Goal: Browse casually

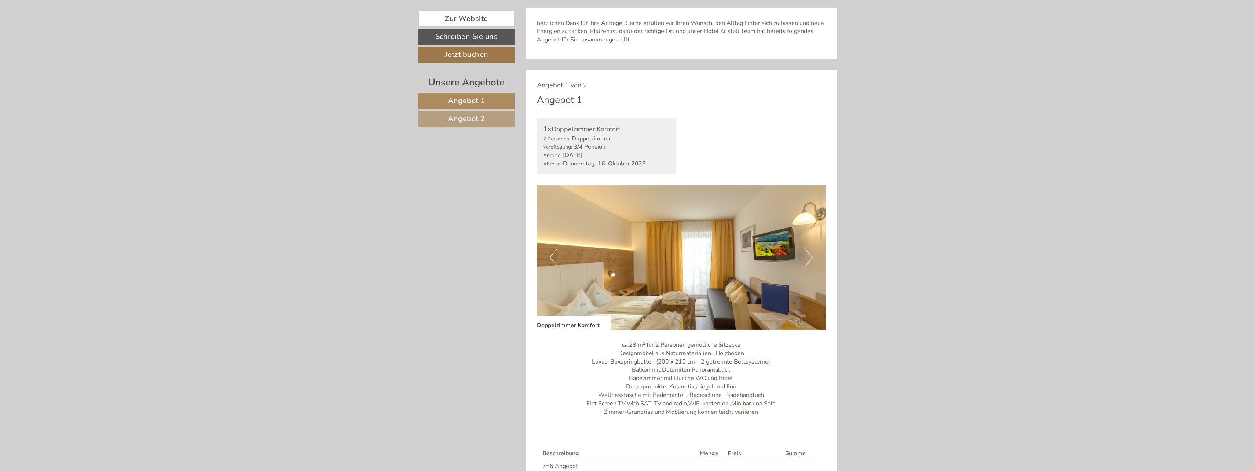
scroll to position [587, 0]
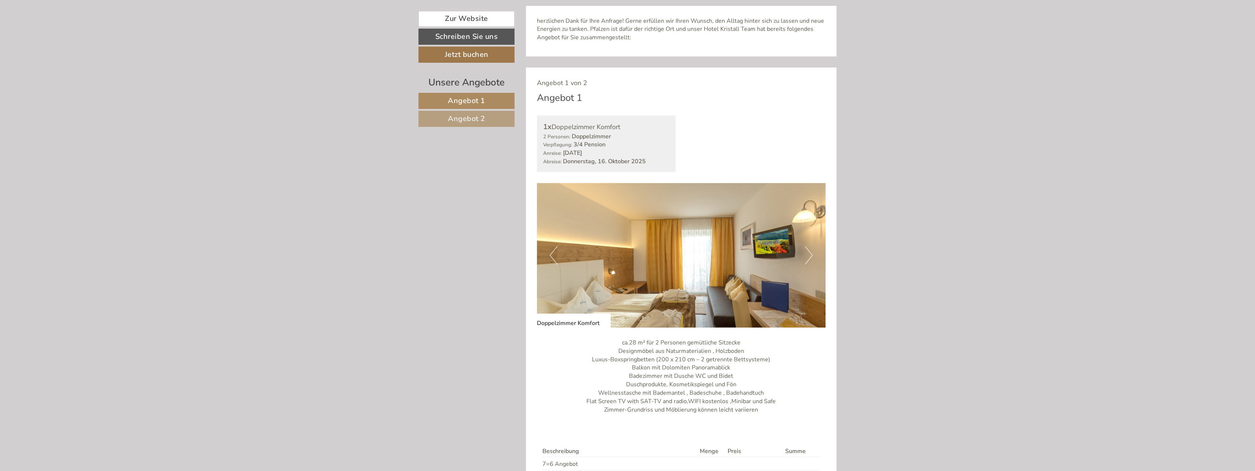
click at [808, 257] on button "Next" at bounding box center [809, 255] width 8 height 18
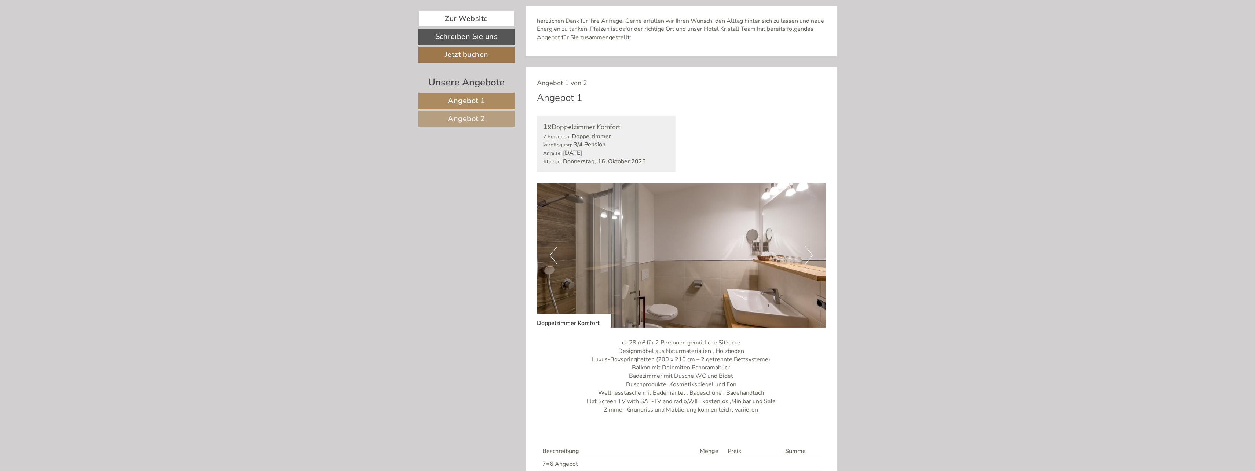
click at [808, 257] on button "Next" at bounding box center [809, 255] width 8 height 18
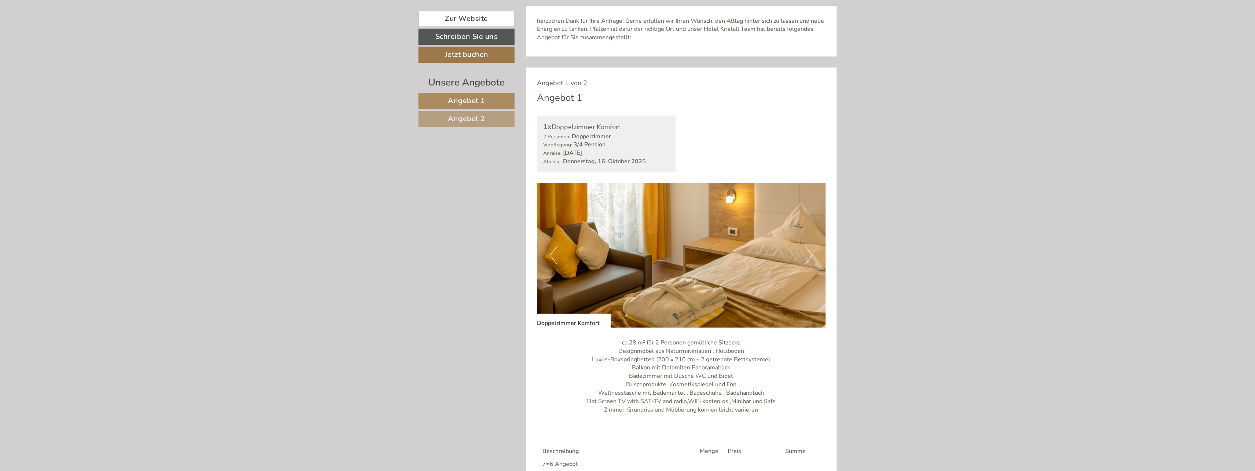
click at [808, 257] on button "Next" at bounding box center [809, 255] width 8 height 18
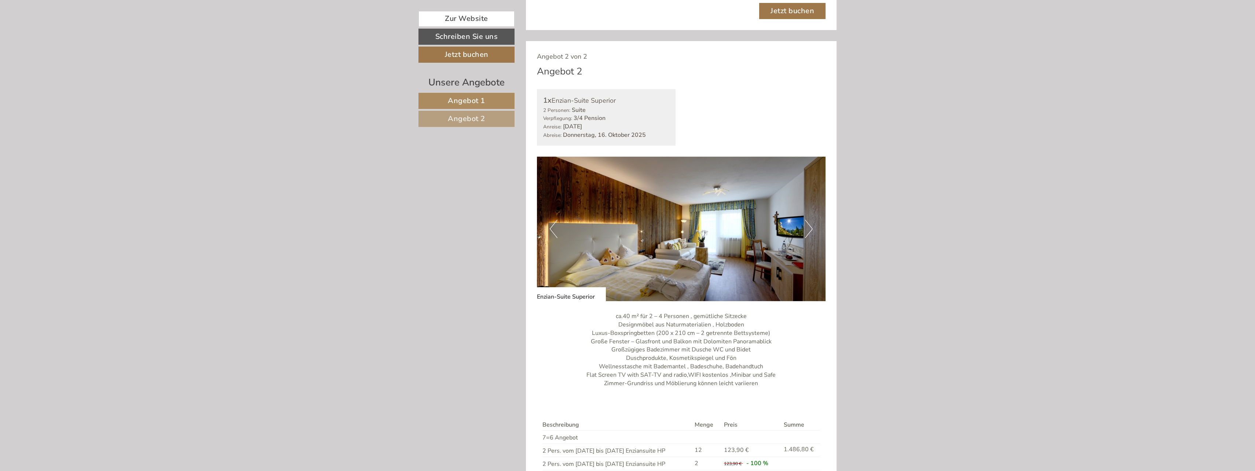
scroll to position [1137, 0]
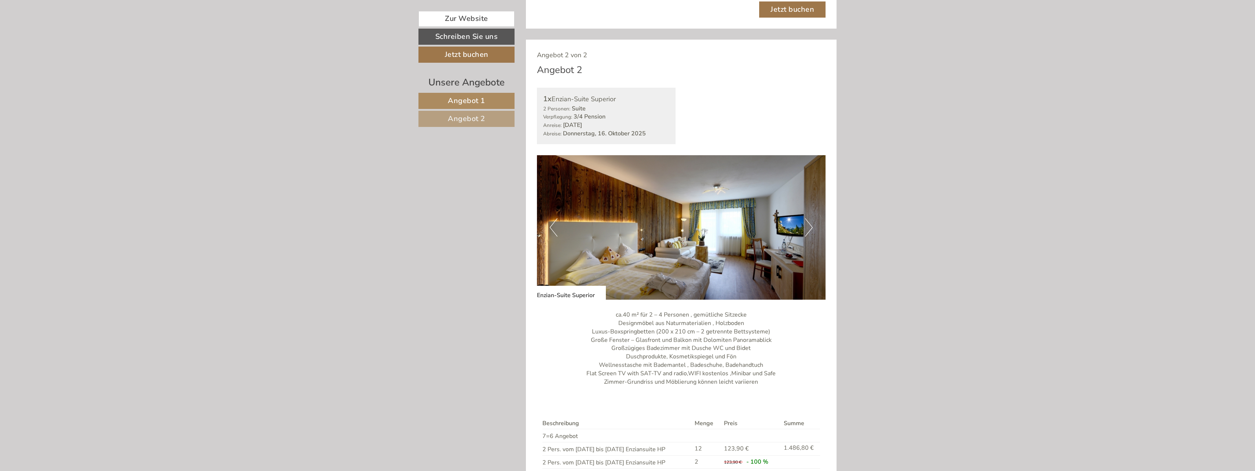
click at [810, 224] on button "Next" at bounding box center [809, 227] width 8 height 18
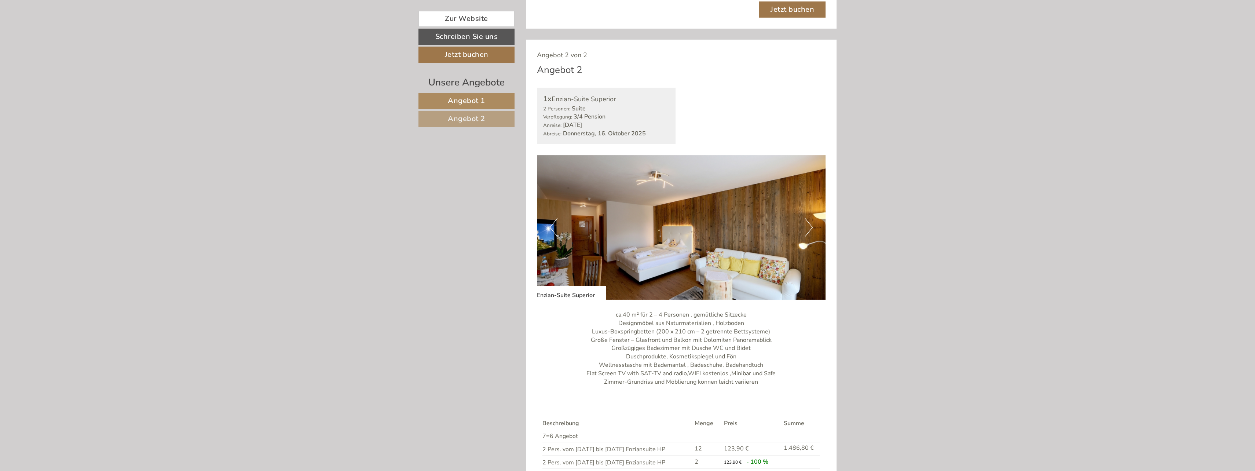
click at [810, 223] on button "Next" at bounding box center [809, 227] width 8 height 18
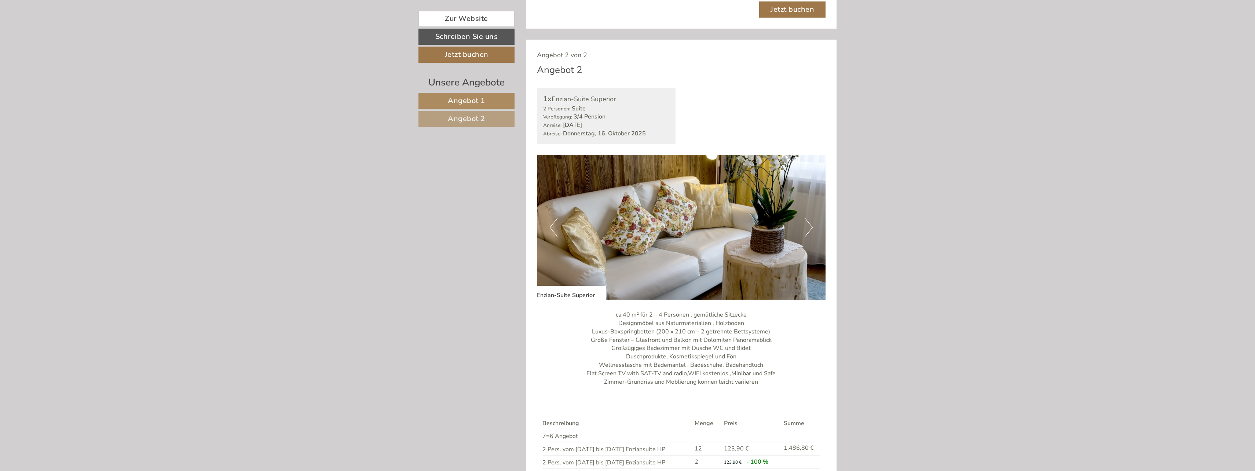
click at [810, 223] on button "Next" at bounding box center [809, 227] width 8 height 18
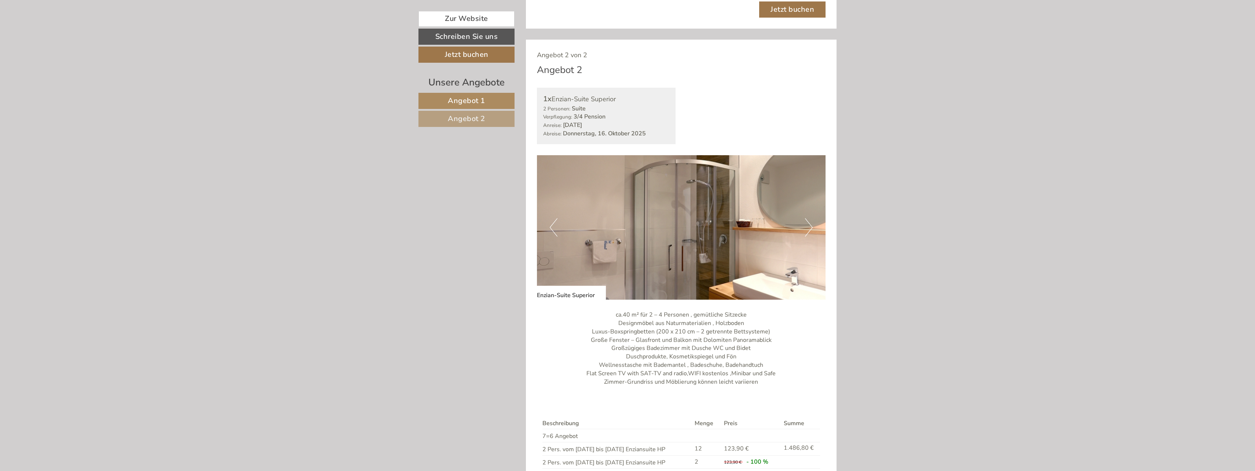
click at [810, 223] on button "Next" at bounding box center [809, 227] width 8 height 18
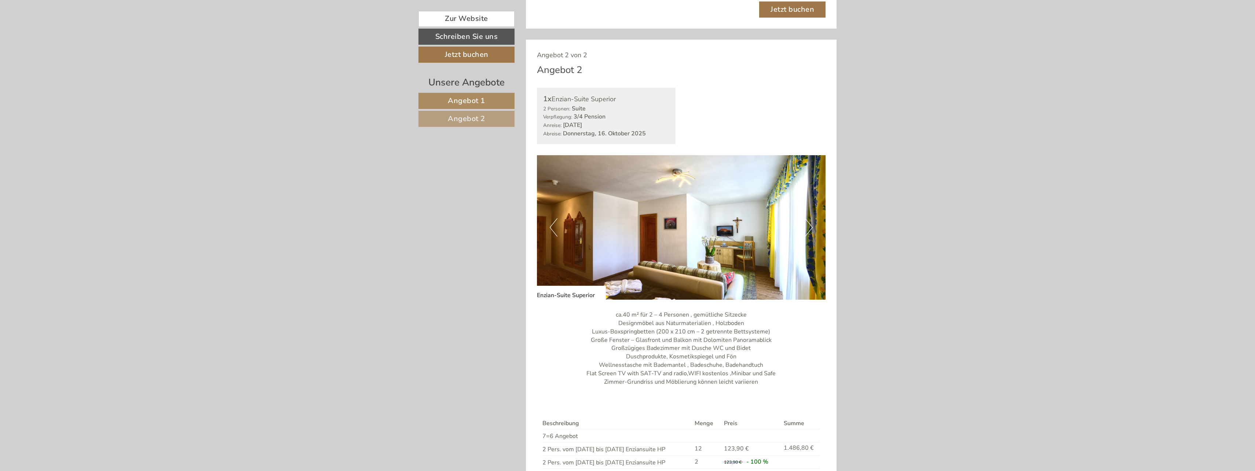
click at [810, 223] on button "Next" at bounding box center [809, 227] width 8 height 18
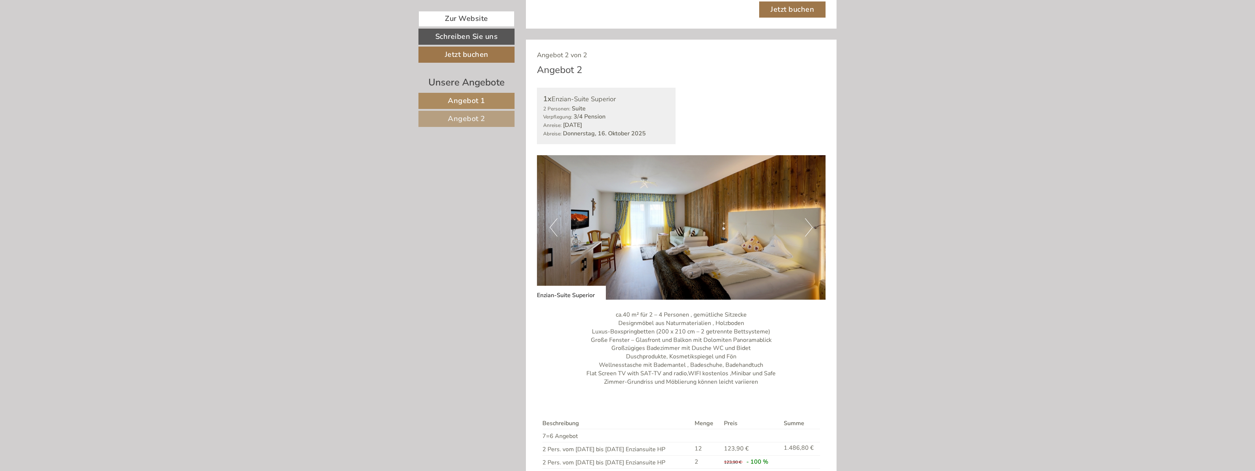
click at [810, 223] on button "Next" at bounding box center [809, 227] width 8 height 18
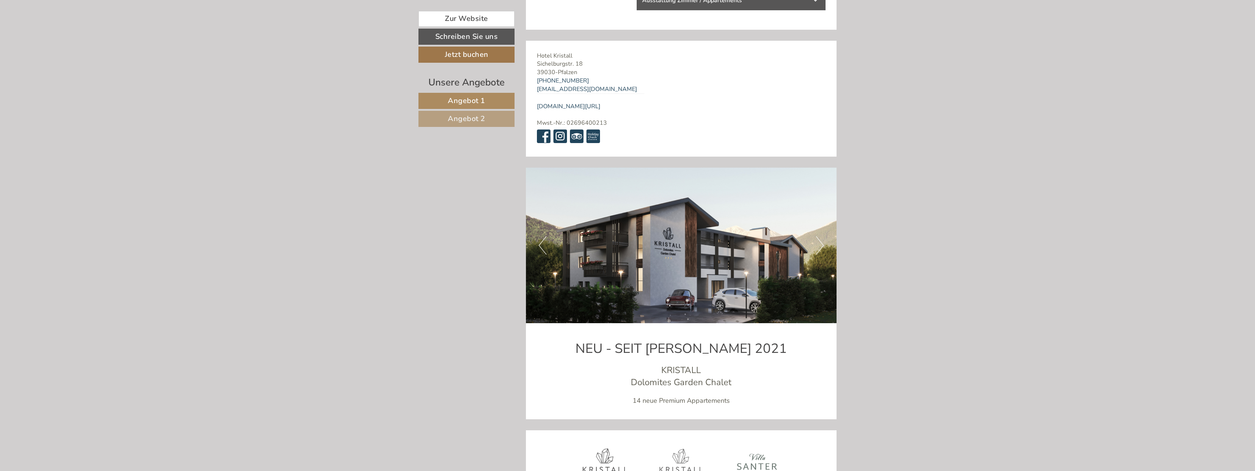
scroll to position [2823, 0]
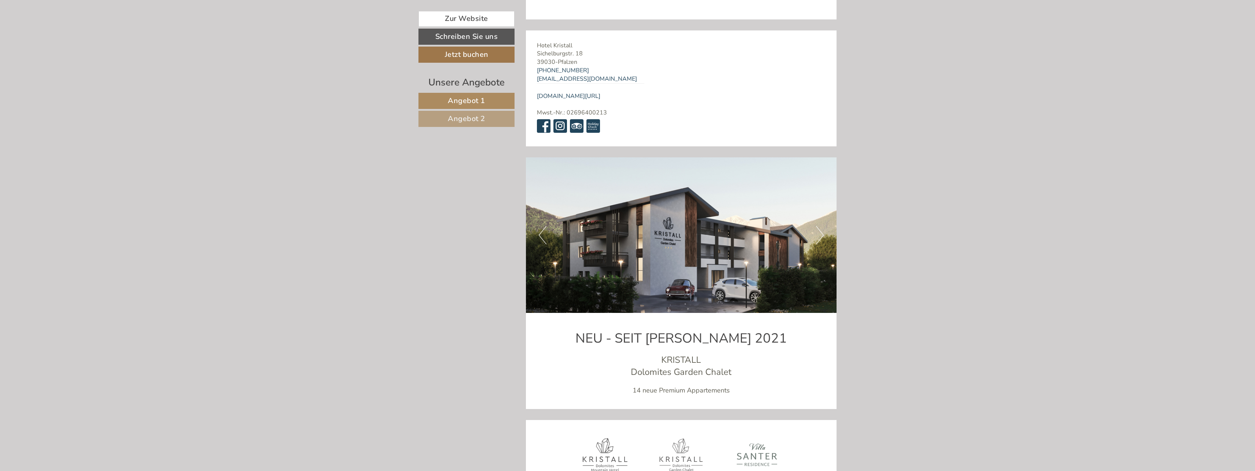
click at [818, 226] on button "Next" at bounding box center [820, 235] width 8 height 18
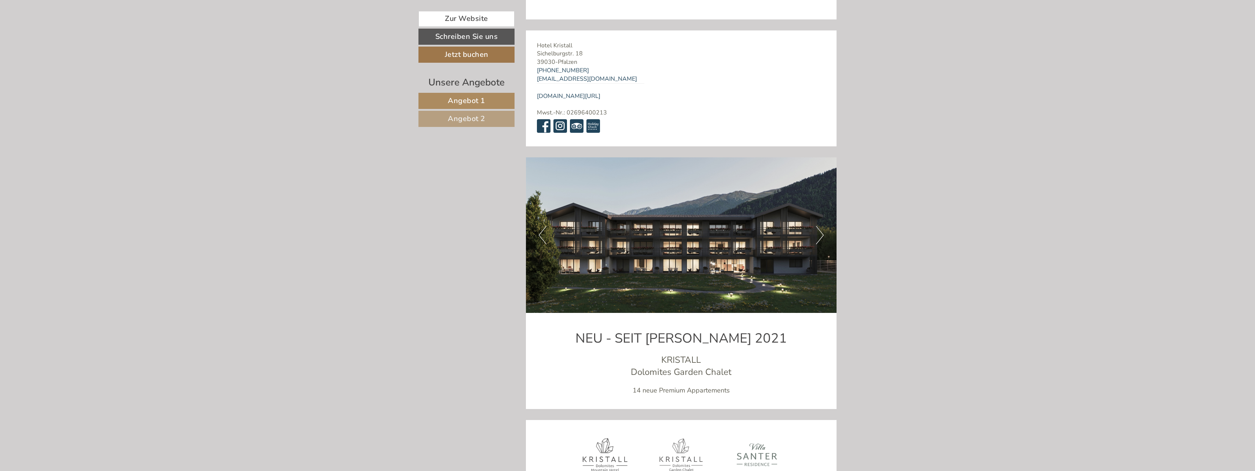
click at [818, 226] on button "Next" at bounding box center [820, 235] width 8 height 18
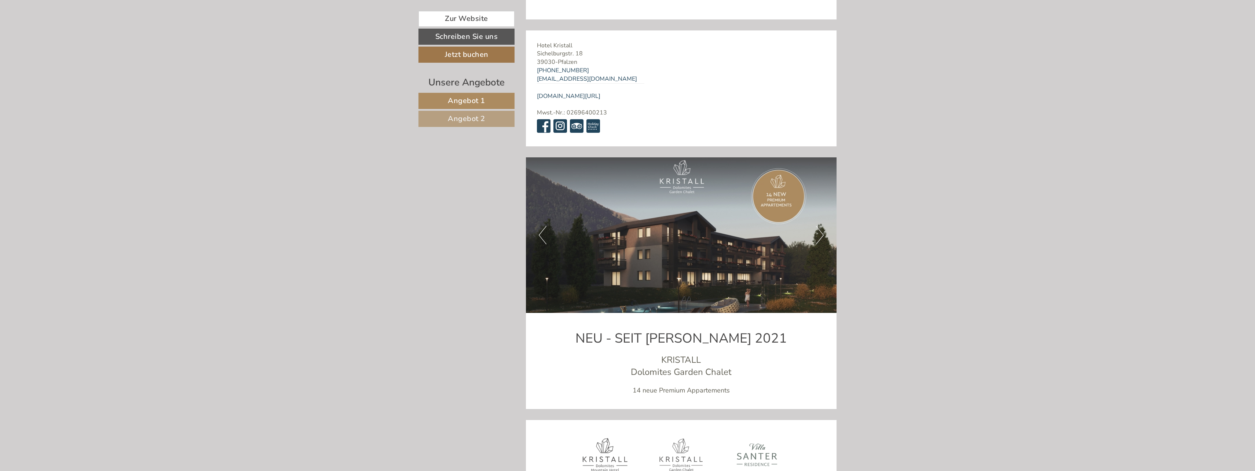
click at [818, 226] on button "Next" at bounding box center [820, 235] width 8 height 18
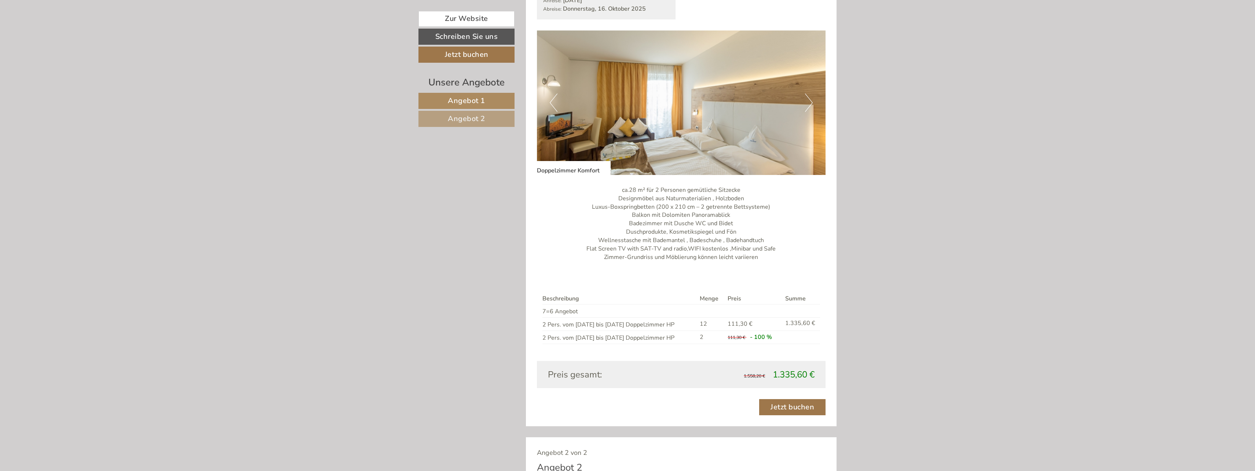
scroll to position [622, 0]
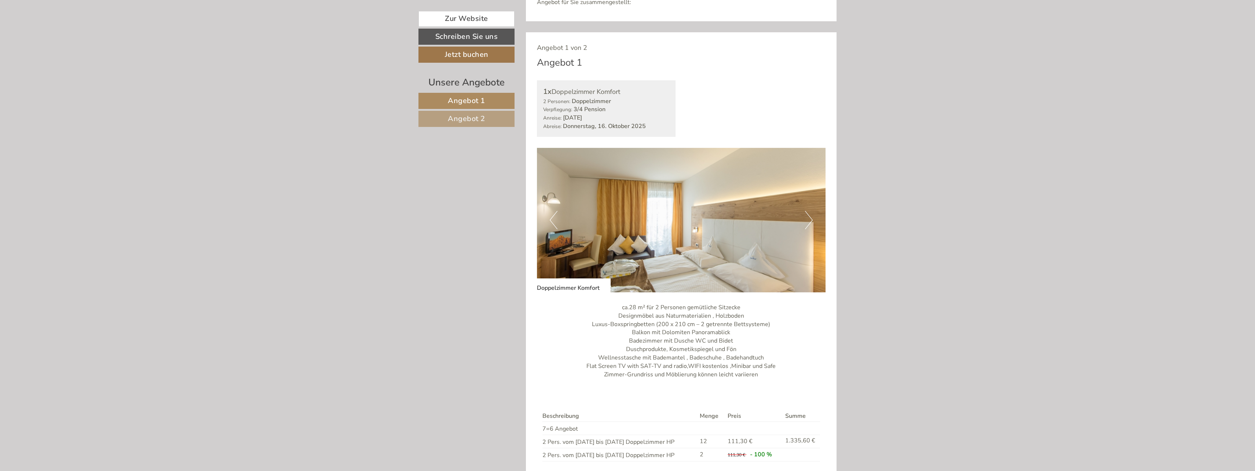
click at [812, 221] on button "Next" at bounding box center [809, 220] width 8 height 18
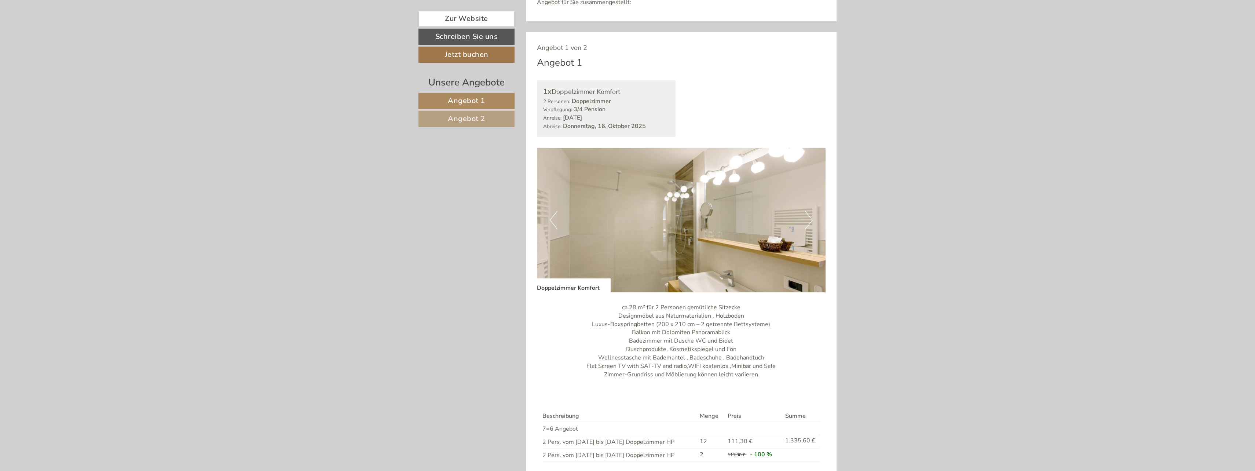
click at [812, 220] on button "Next" at bounding box center [809, 220] width 8 height 18
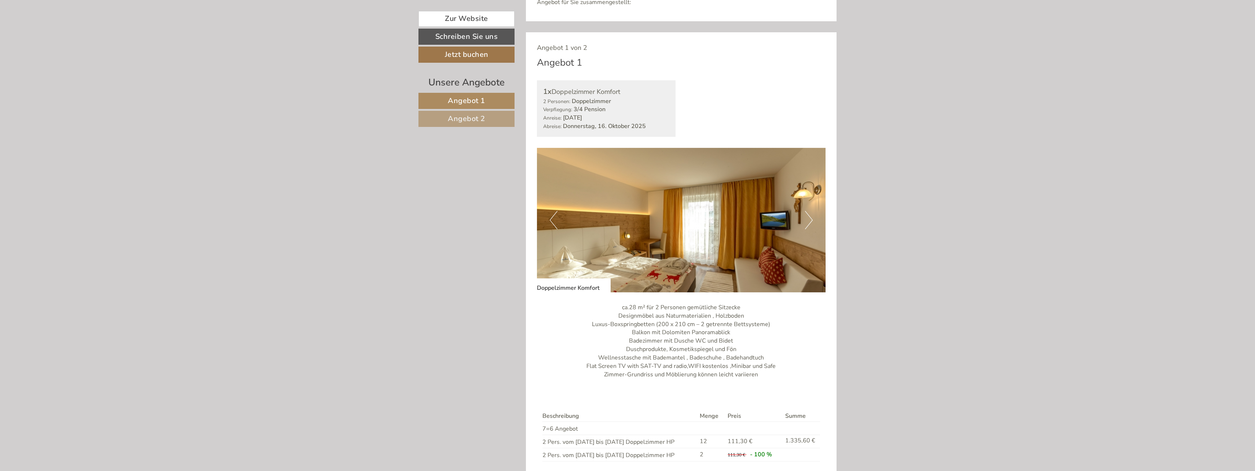
click at [807, 220] on button "Next" at bounding box center [809, 220] width 8 height 18
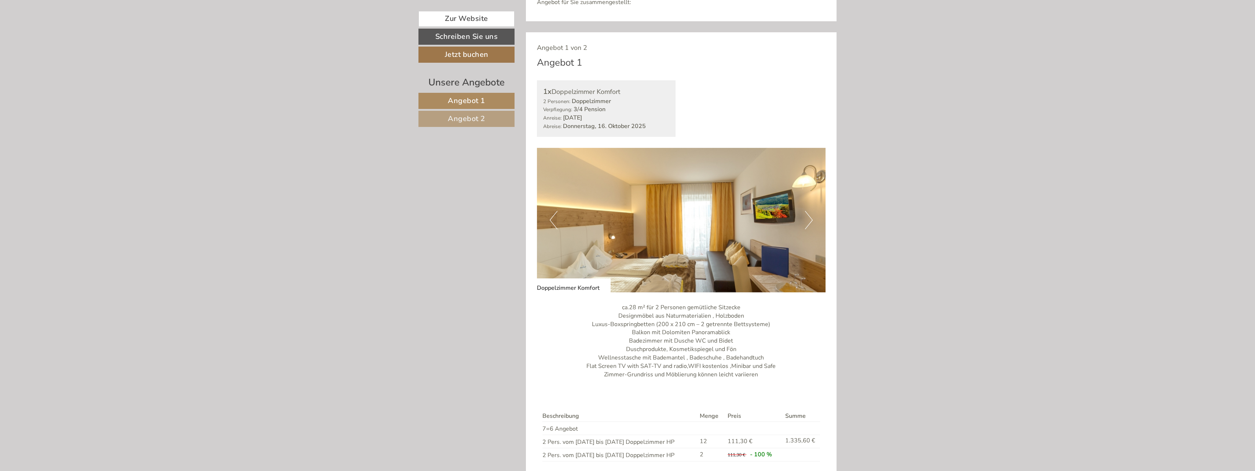
click at [807, 220] on button "Next" at bounding box center [809, 220] width 8 height 18
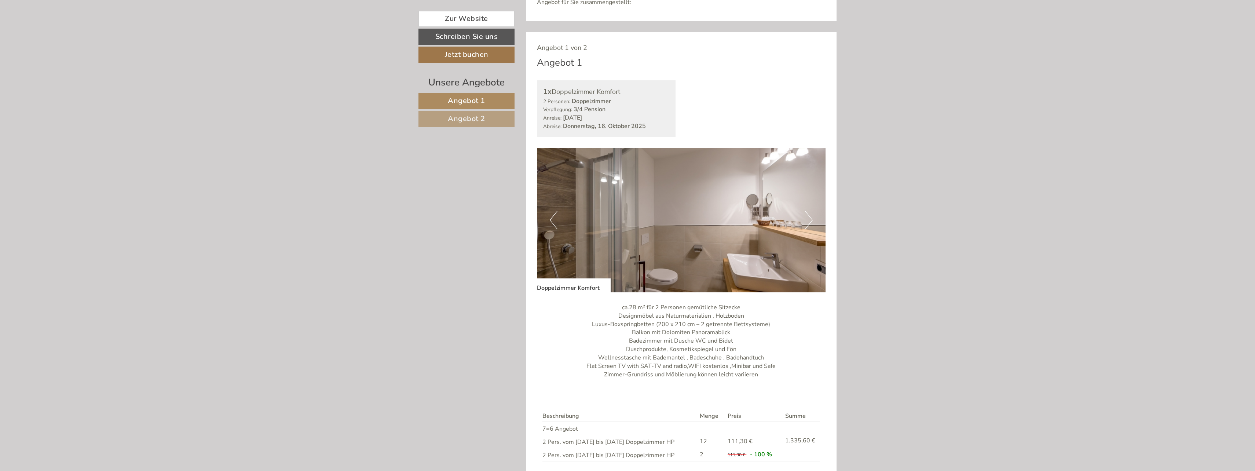
click at [807, 220] on button "Next" at bounding box center [809, 220] width 8 height 18
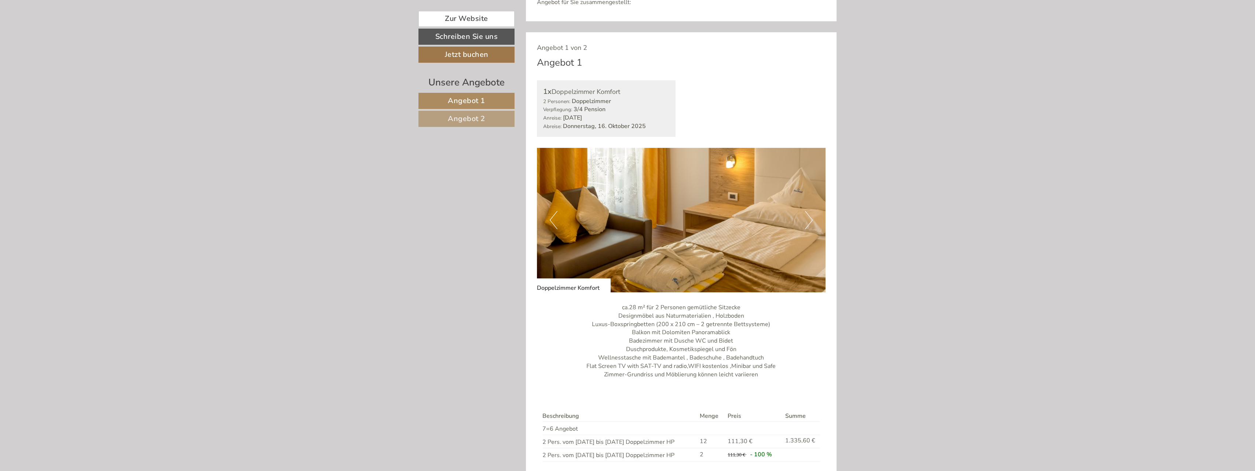
click at [807, 220] on button "Next" at bounding box center [809, 220] width 8 height 18
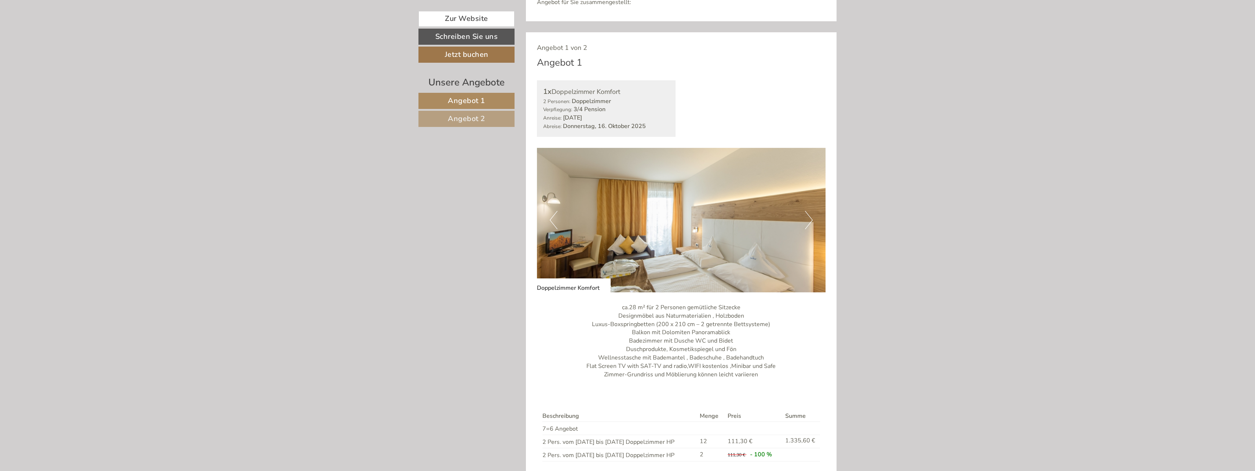
click at [807, 220] on button "Next" at bounding box center [809, 220] width 8 height 18
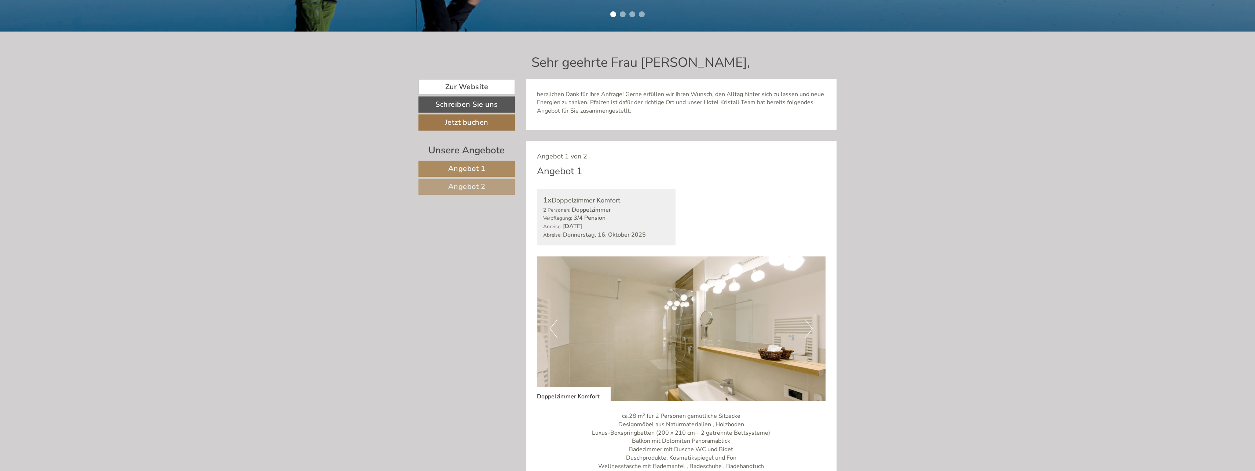
scroll to position [585, 0]
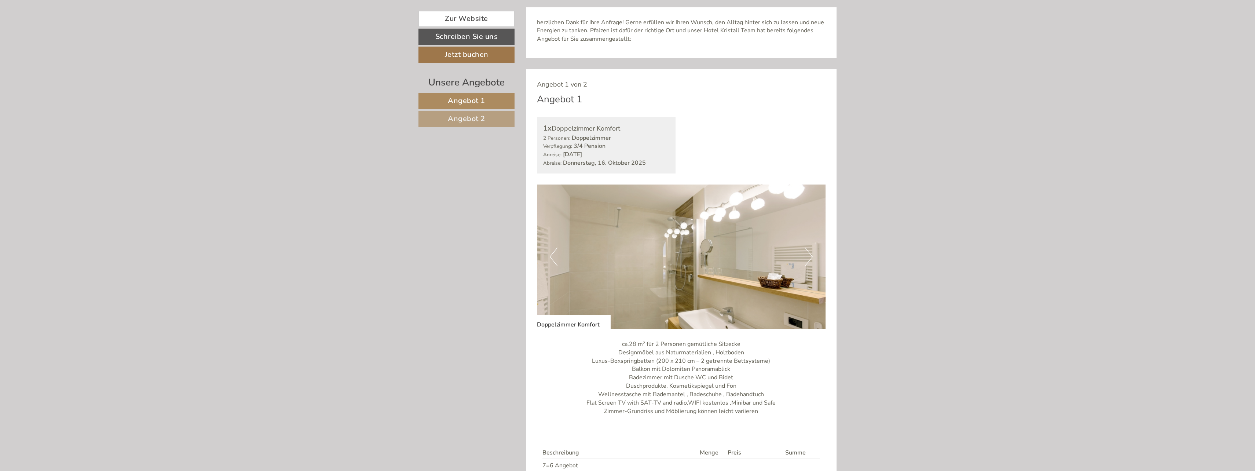
click at [560, 252] on img at bounding box center [681, 256] width 289 height 144
click at [554, 257] on button "Previous" at bounding box center [554, 256] width 8 height 18
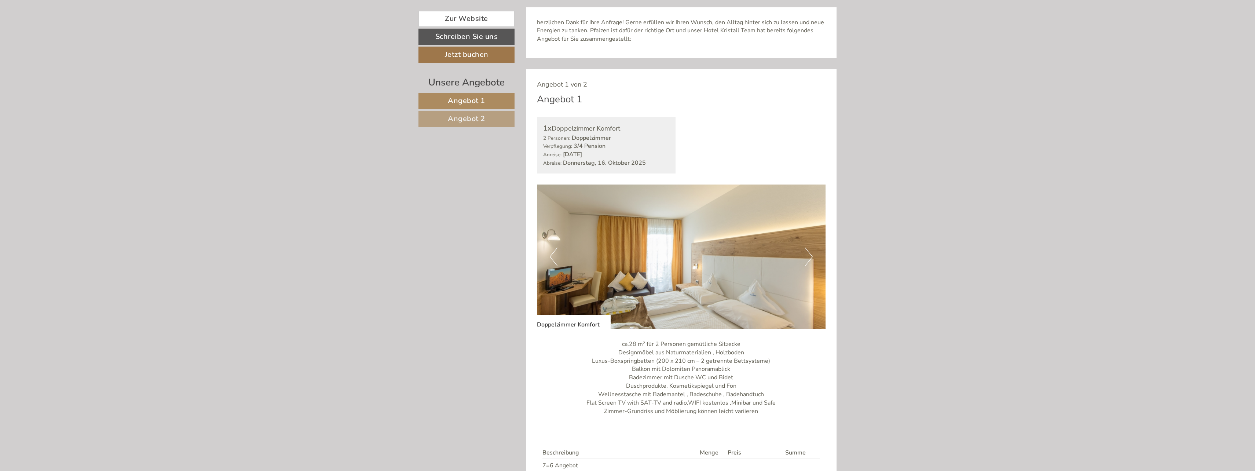
click at [806, 256] on button "Next" at bounding box center [809, 256] width 8 height 18
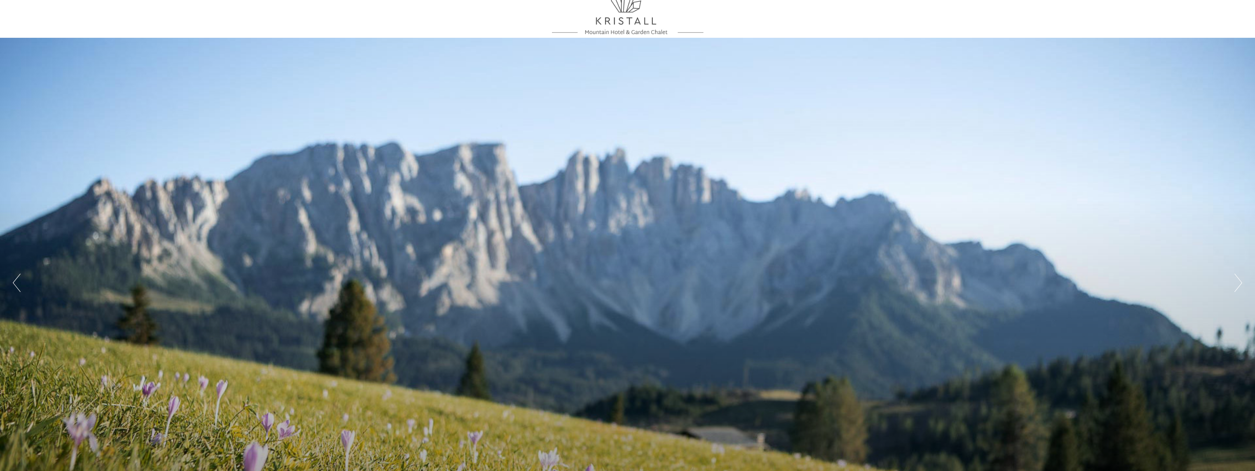
scroll to position [0, 0]
